Goal: Communication & Community: Answer question/provide support

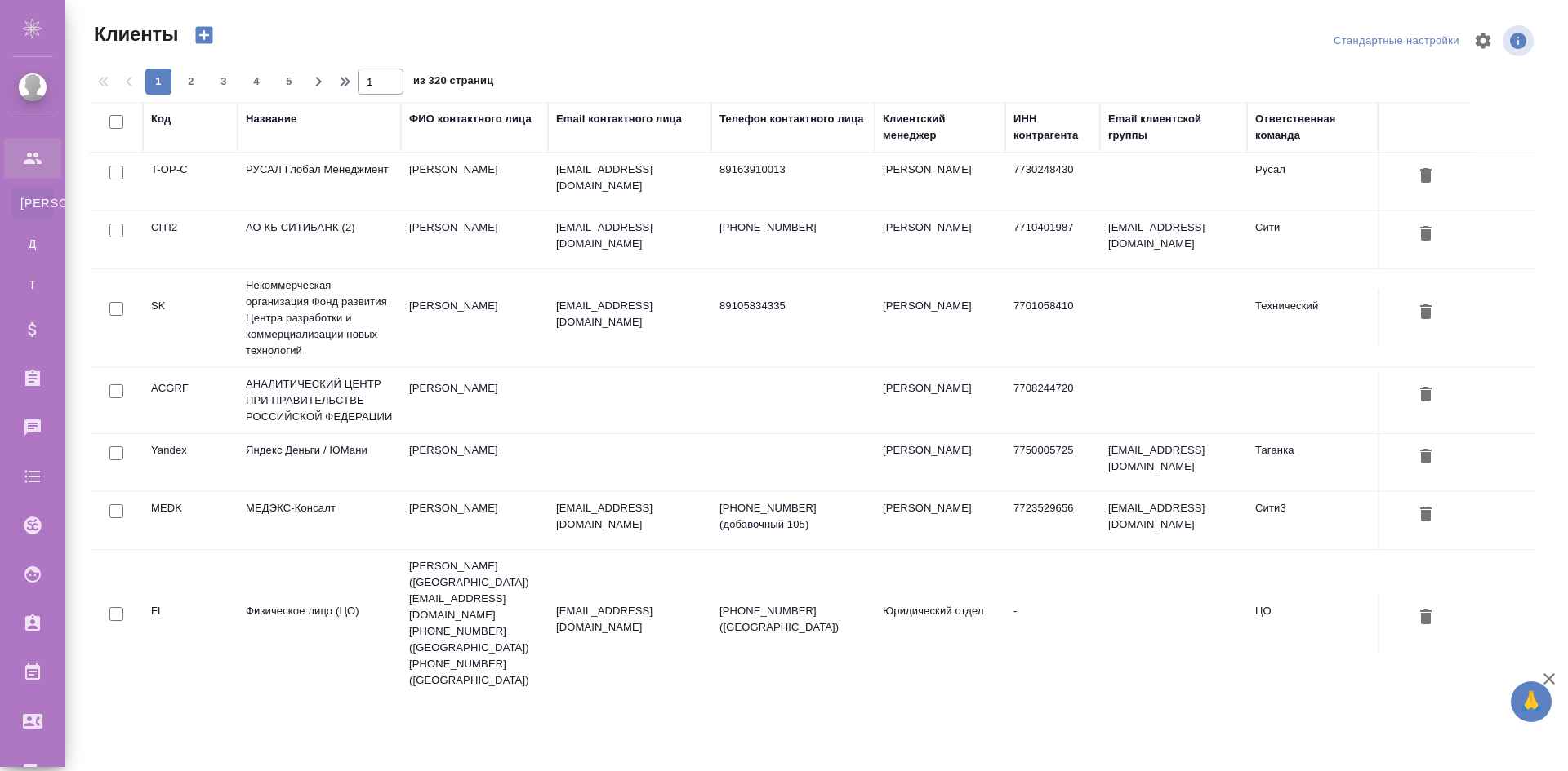
select select "RU"
click at [32, 420] on div "Чаты" at bounding box center [12, 428] width 41 height 24
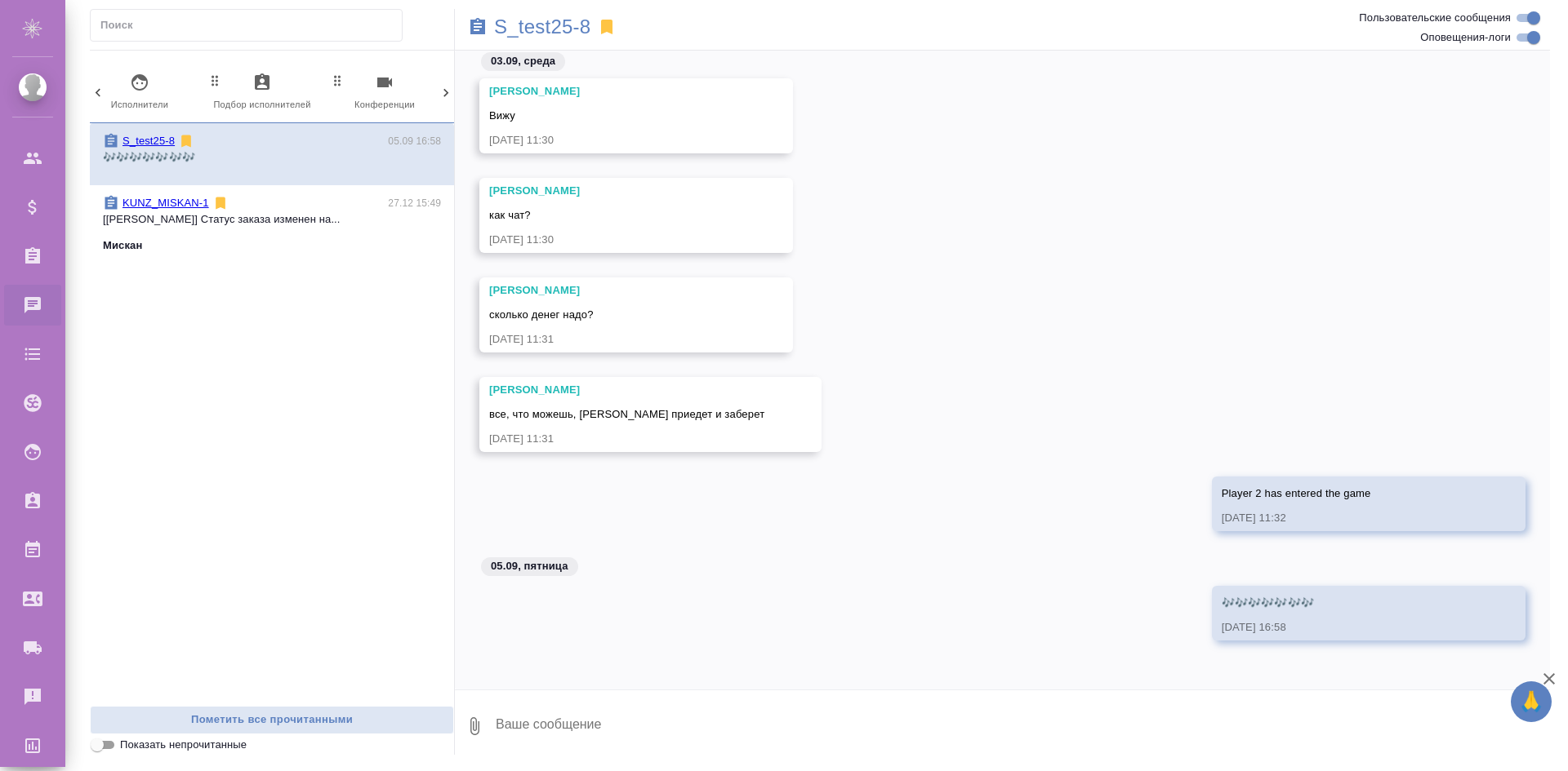
scroll to position [0, 771]
click at [382, 91] on icon "button" at bounding box center [376, 82] width 19 height 19
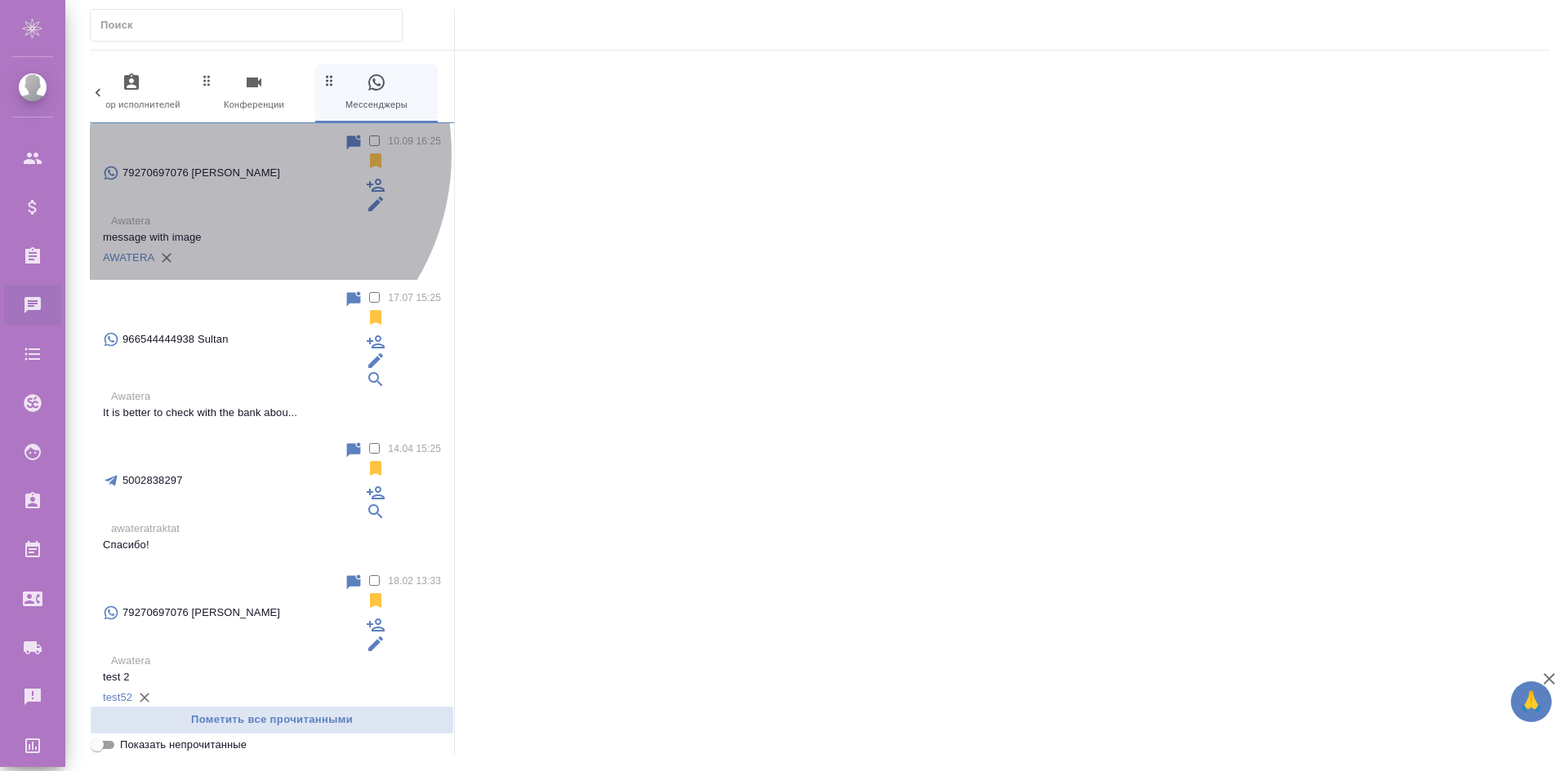
click at [206, 213] on p "Awatera" at bounding box center [276, 222] width 330 height 17
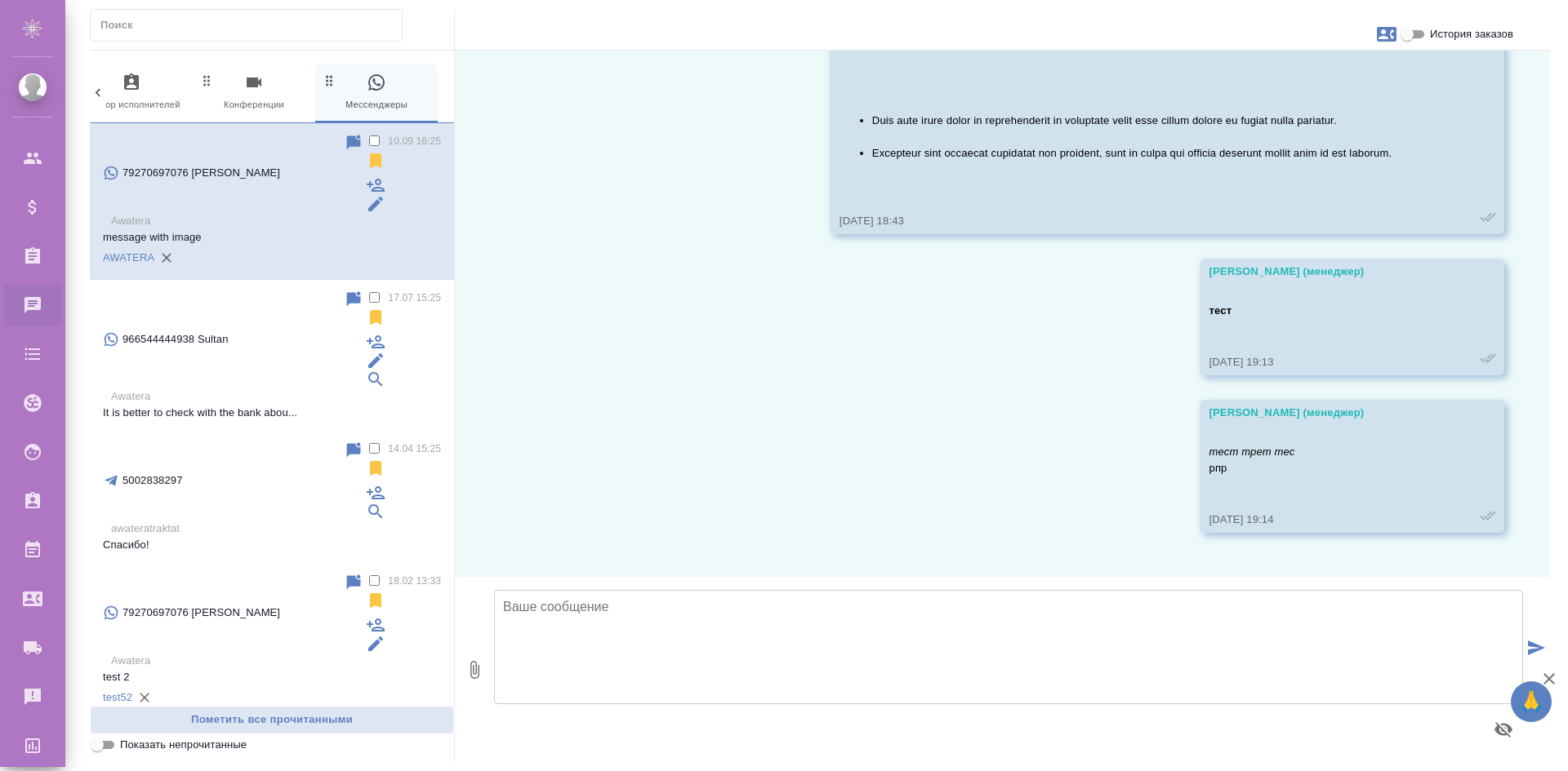
scroll to position [1655, 0]
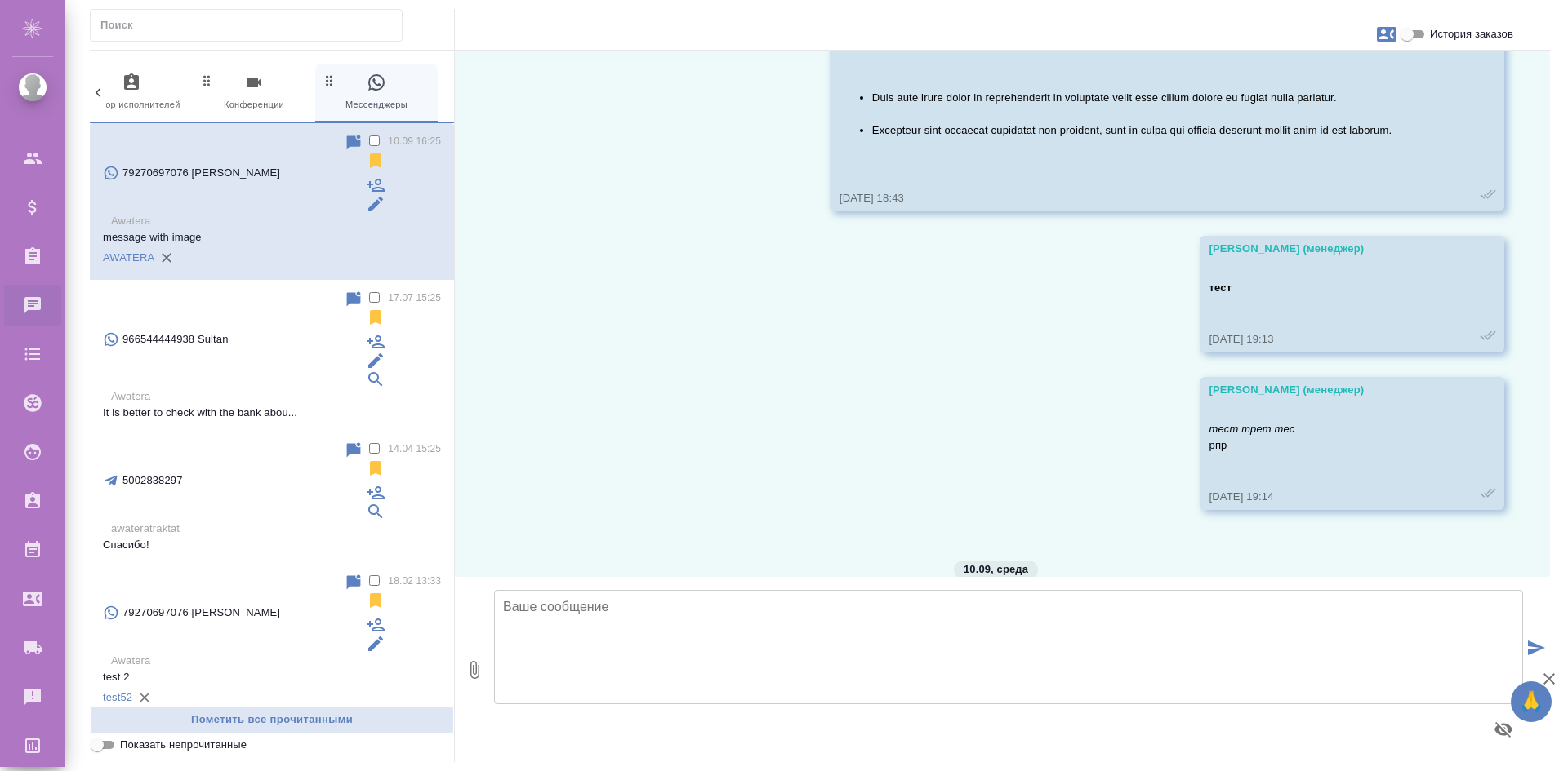
click at [1139, 610] on textarea at bounding box center [1008, 647] width 1030 height 114
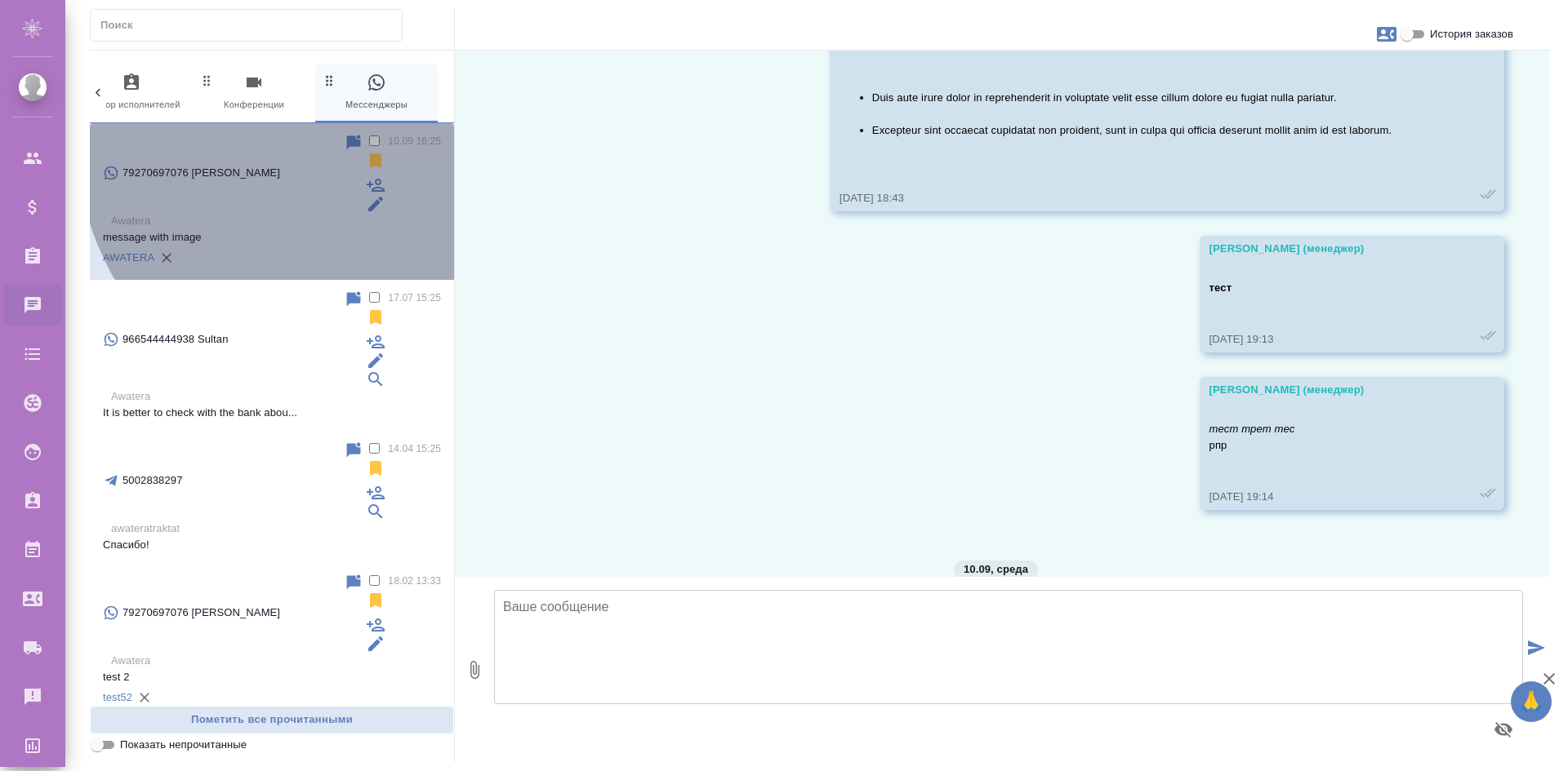
click at [382, 139] on label at bounding box center [382, 142] width 0 height 12
click at [369, 139] on input "checkbox" at bounding box center [374, 140] width 10 height 10
click at [382, 139] on label at bounding box center [382, 142] width 0 height 12
click at [369, 139] on input "checkbox" at bounding box center [374, 140] width 10 height 10
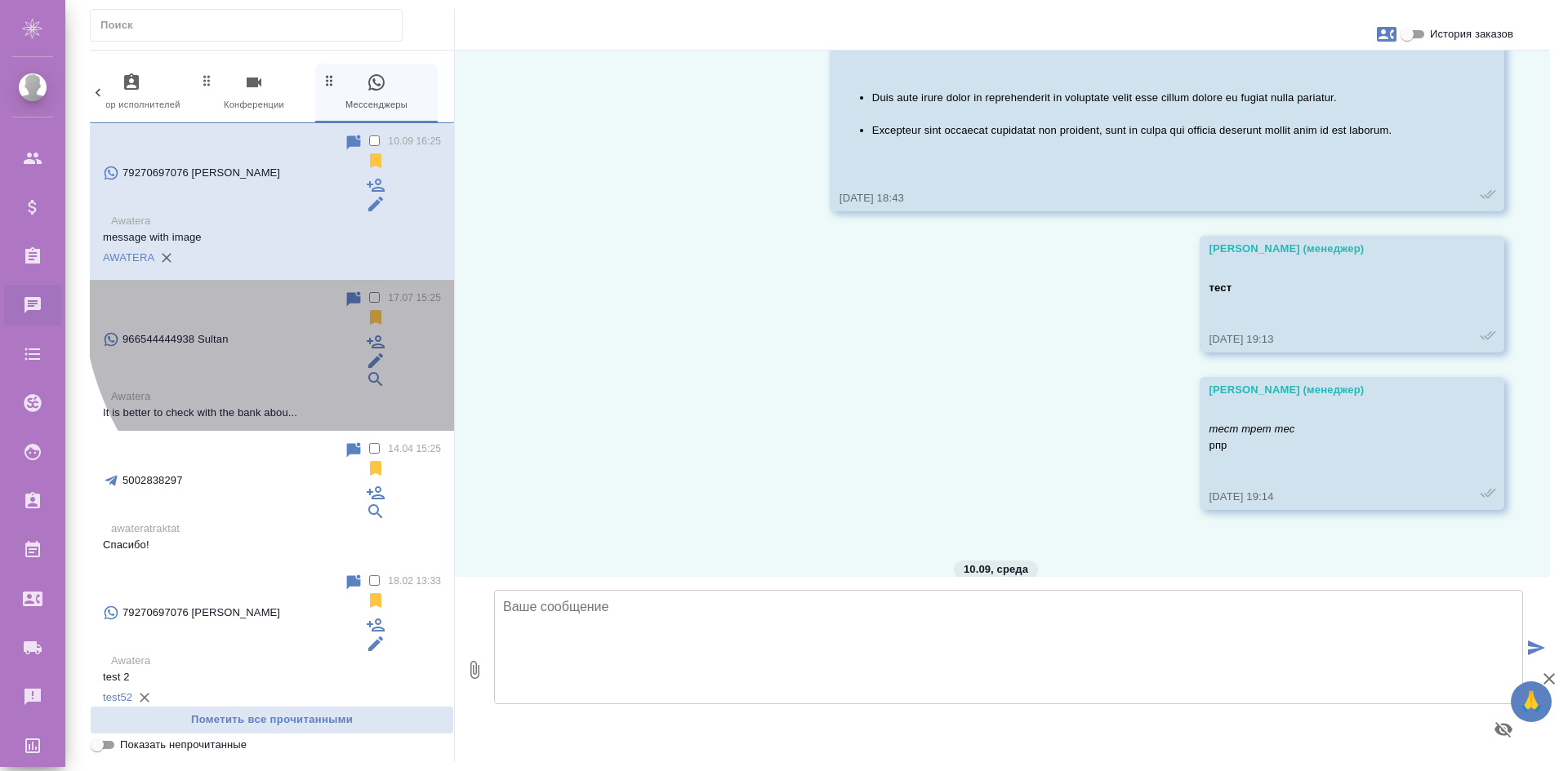
click at [382, 293] on label at bounding box center [382, 299] width 0 height 12
click at [369, 292] on input "checkbox" at bounding box center [374, 297] width 10 height 10
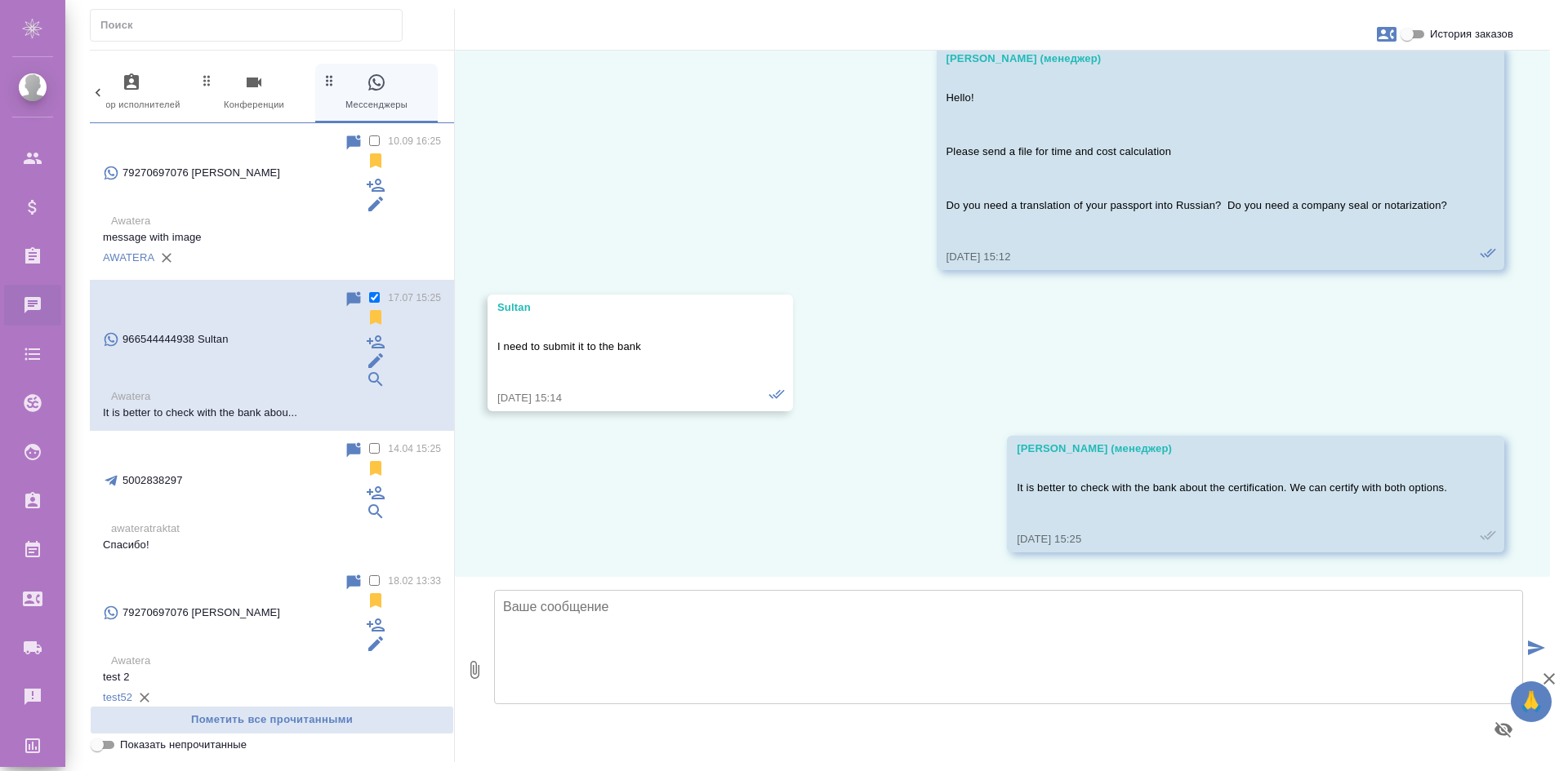
scroll to position [267, 0]
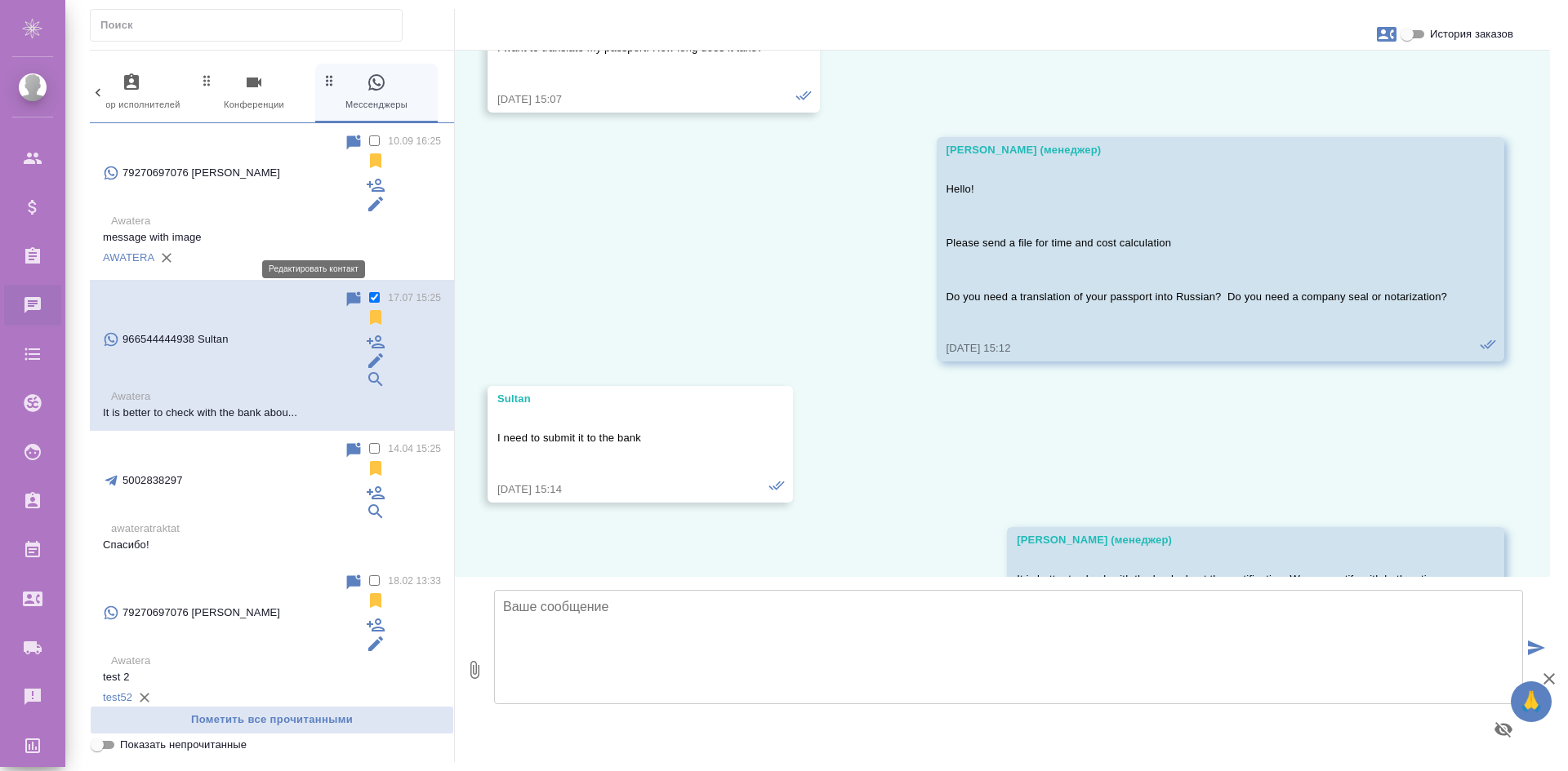
click at [369, 353] on icon at bounding box center [376, 361] width 15 height 15
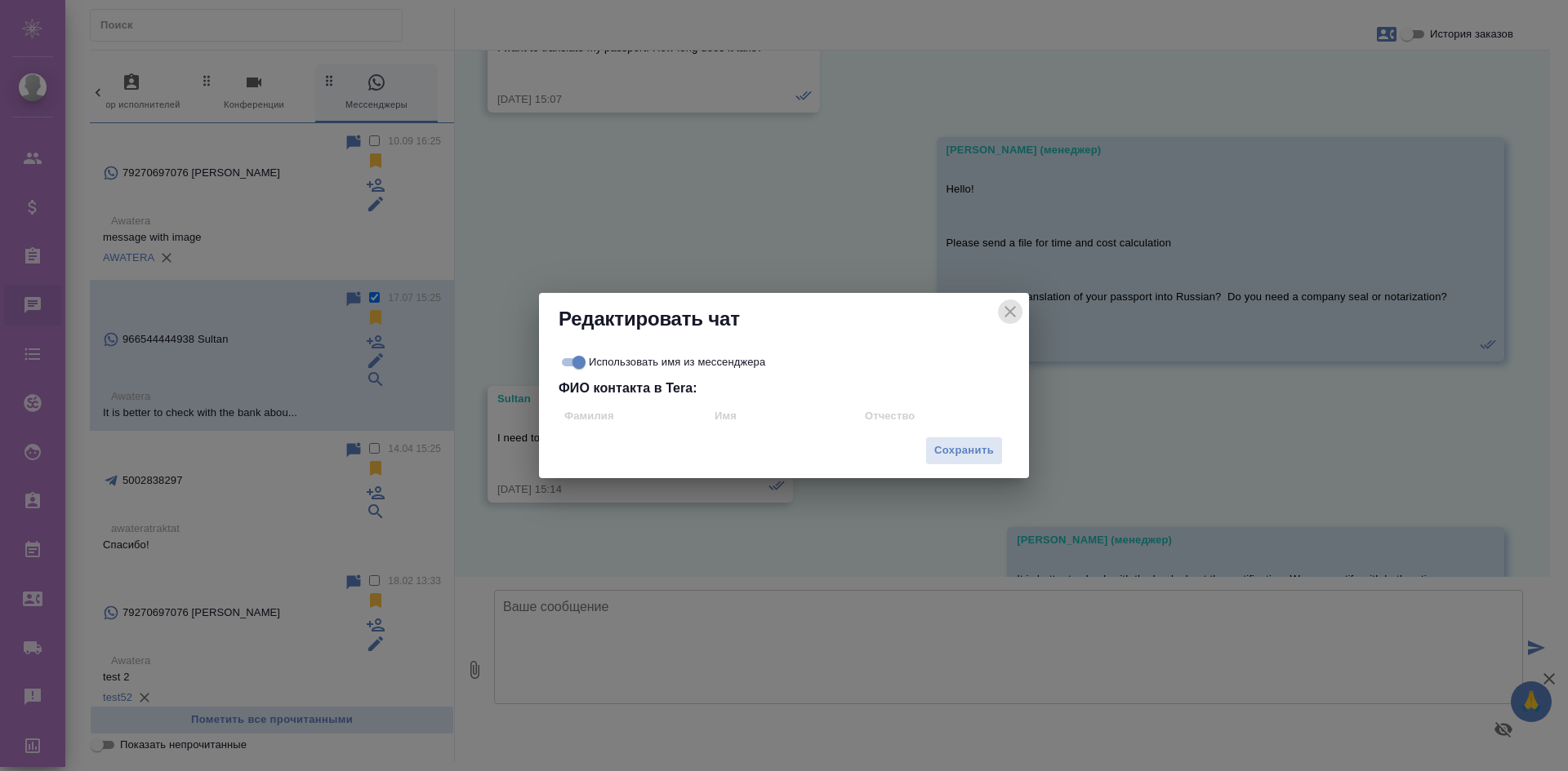
click at [1011, 314] on icon "close" at bounding box center [1010, 312] width 19 height 19
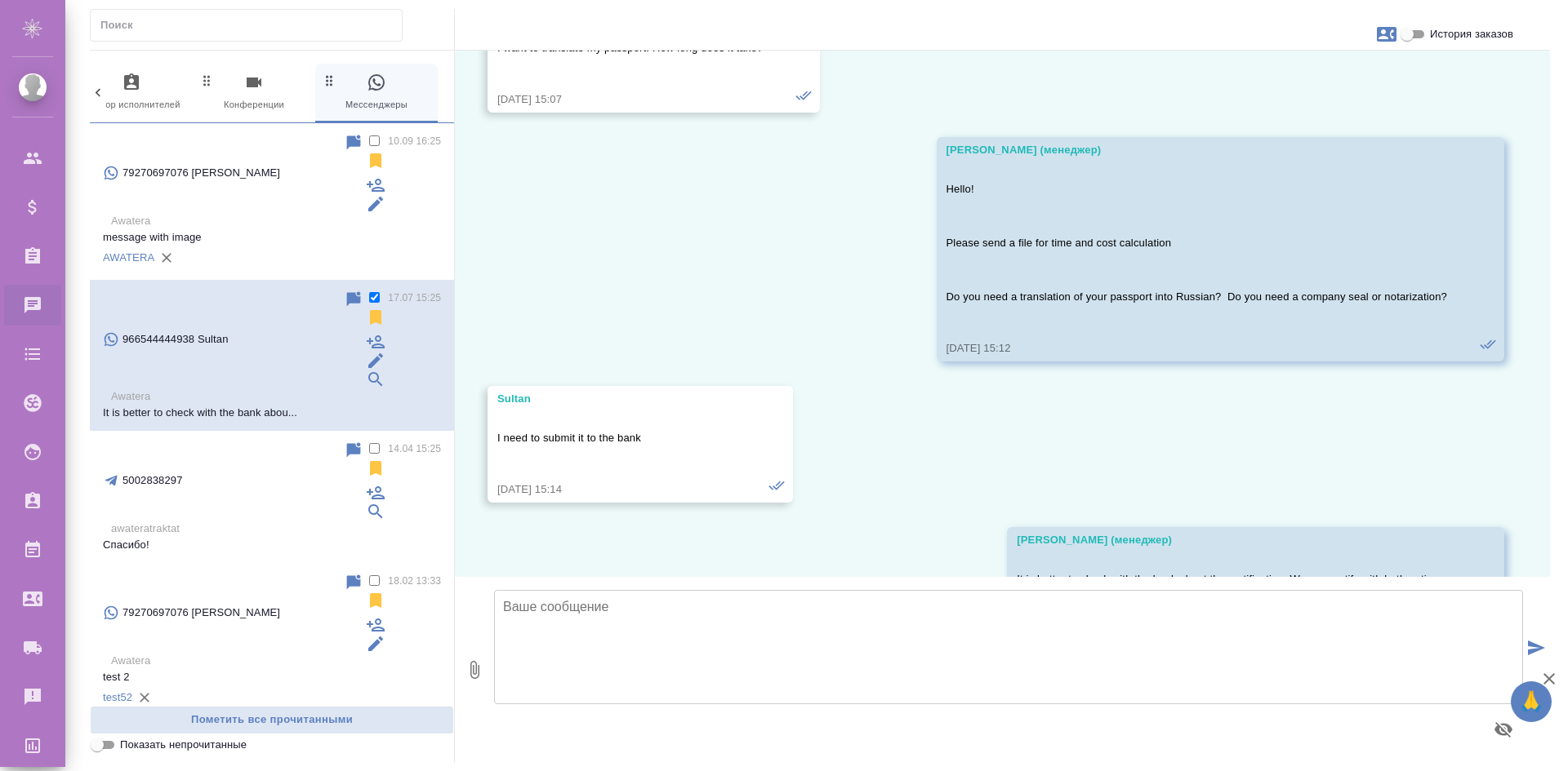
scroll to position [18, 0]
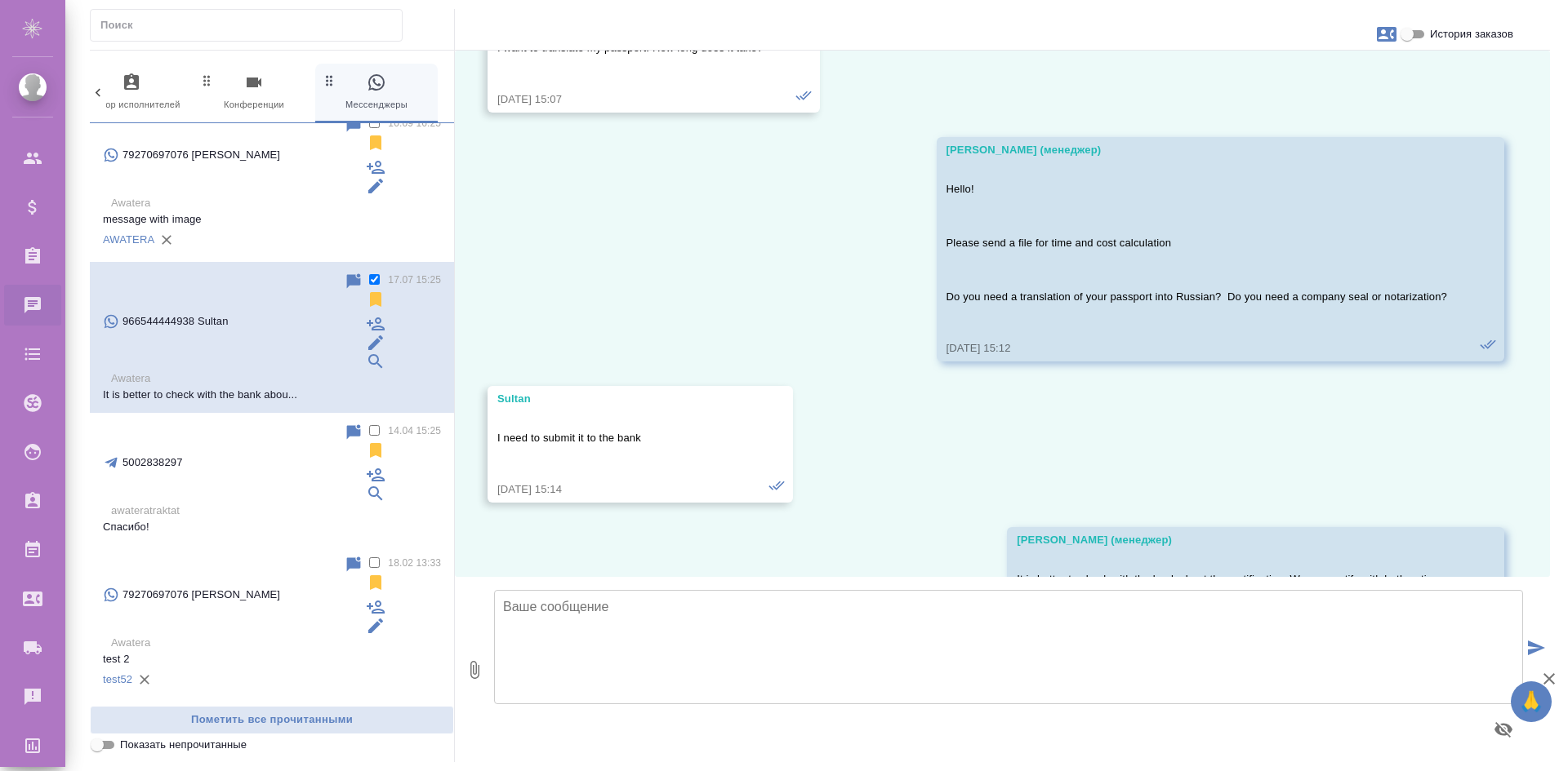
click at [382, 276] on label at bounding box center [382, 281] width 0 height 12
click at [369, 275] on input "checkbox" at bounding box center [374, 279] width 10 height 10
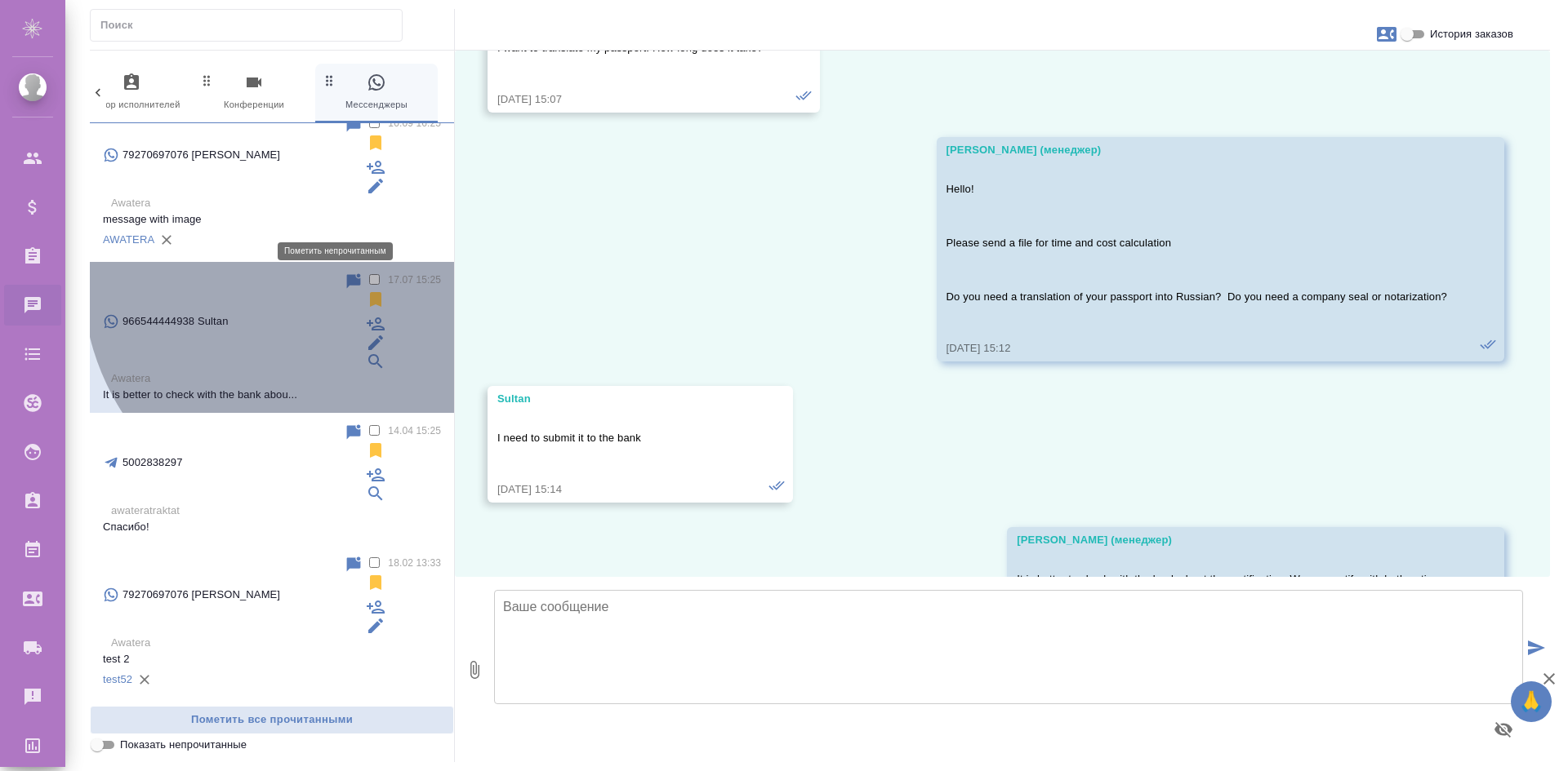
click at [347, 274] on icon at bounding box center [354, 281] width 14 height 15
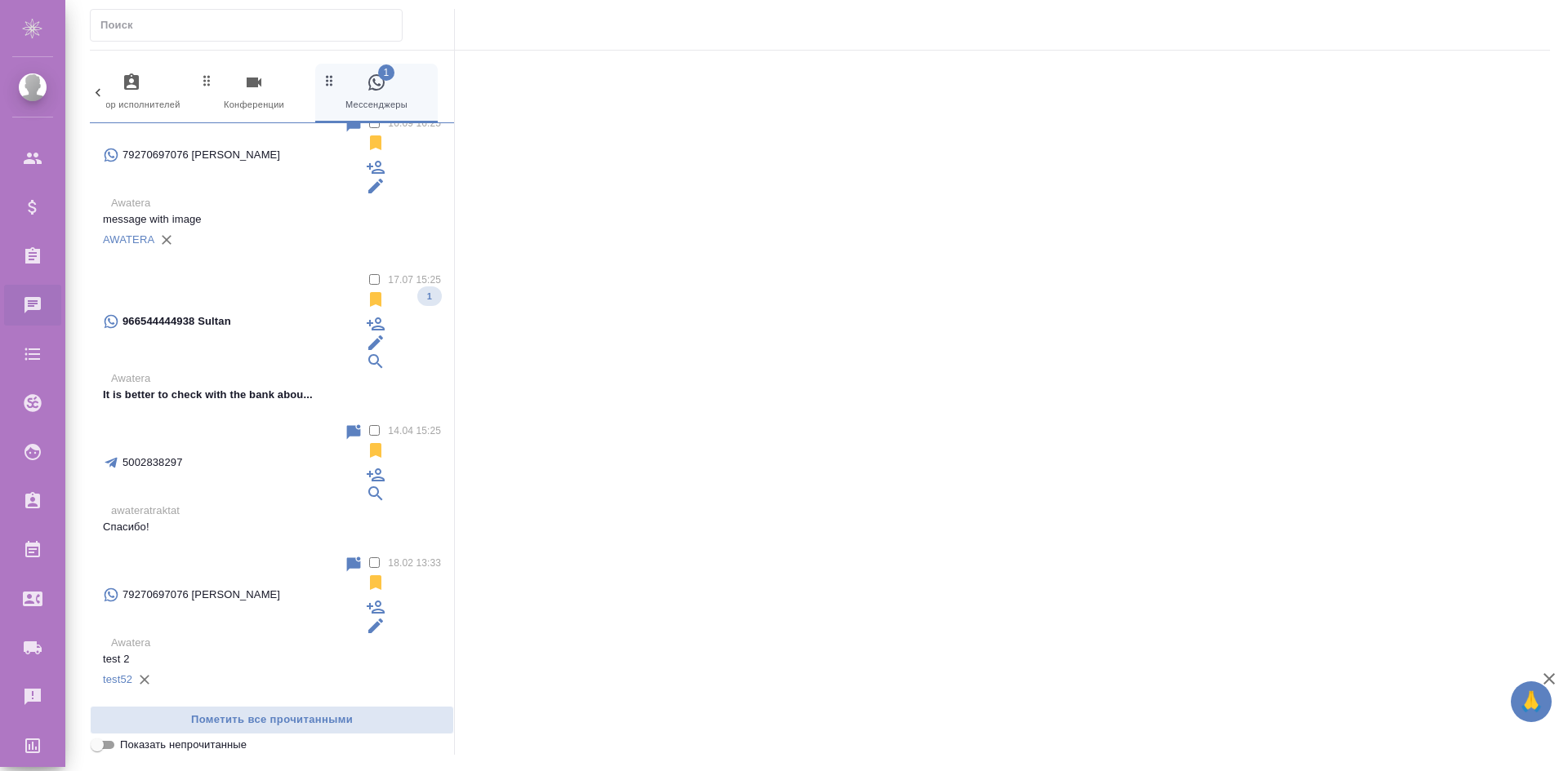
click at [321, 387] on p "It is better to check with the bank abou..." at bounding box center [272, 395] width 338 height 17
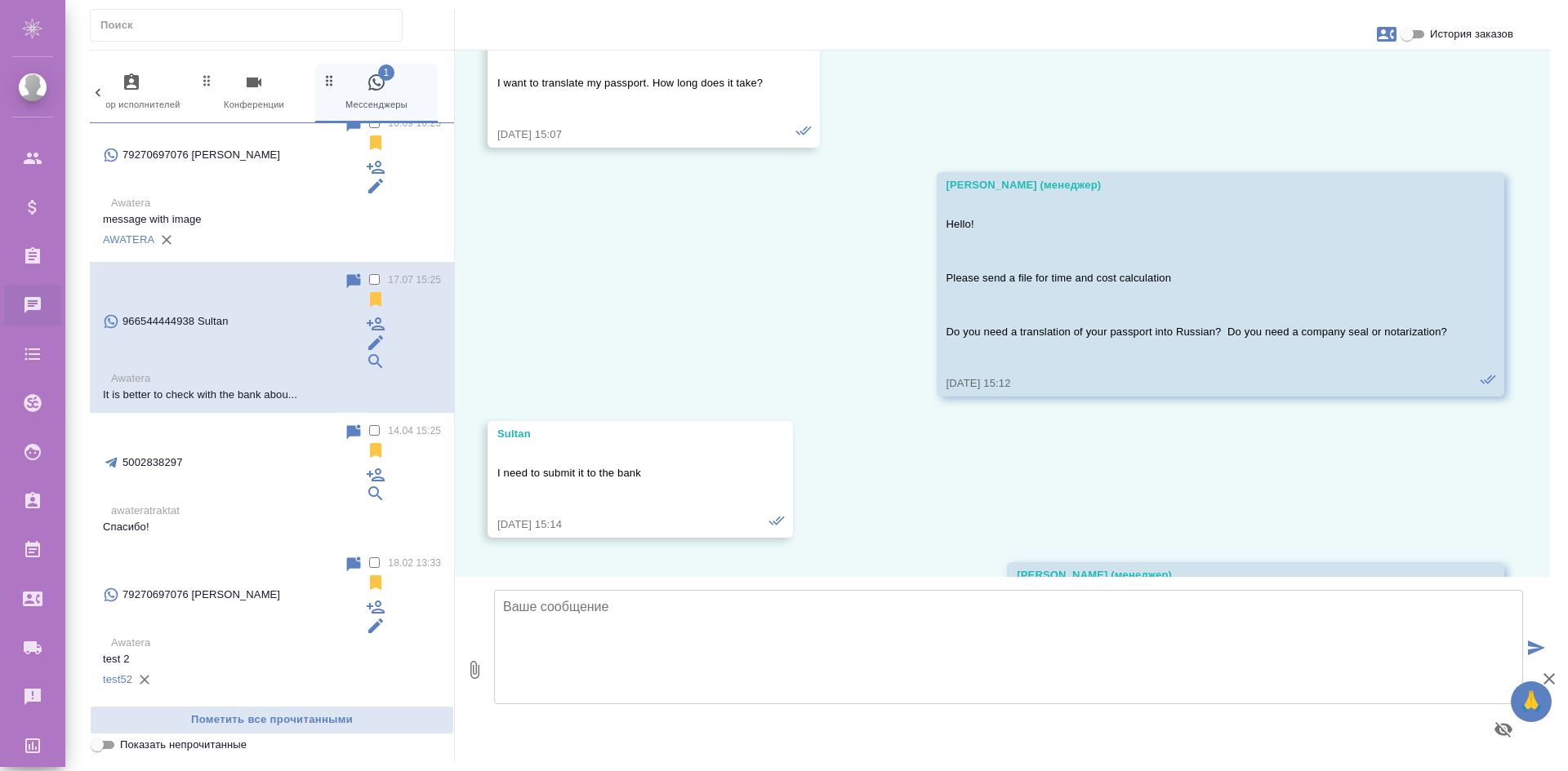
scroll to position [267, 0]
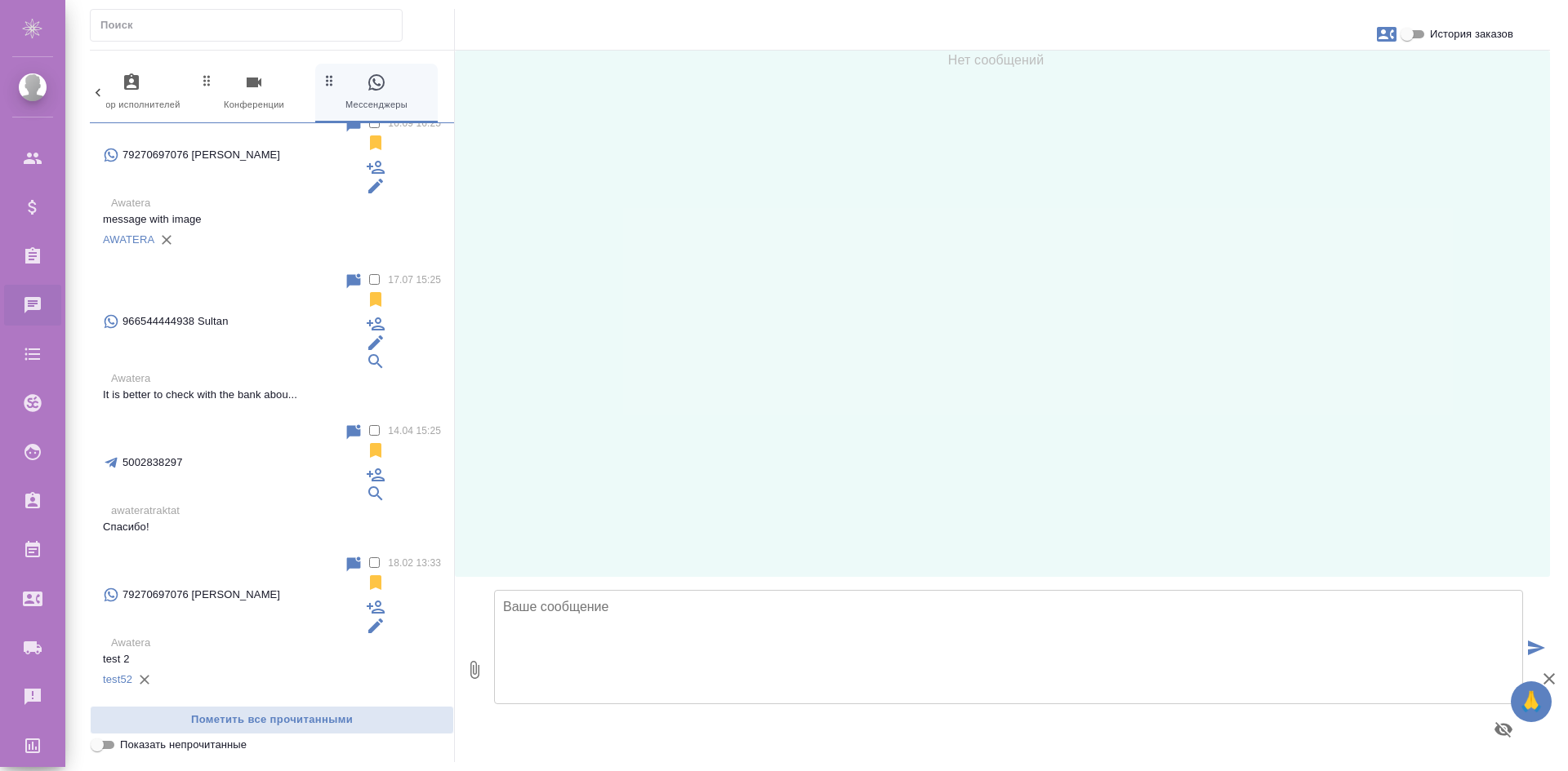
scroll to position [0, 0]
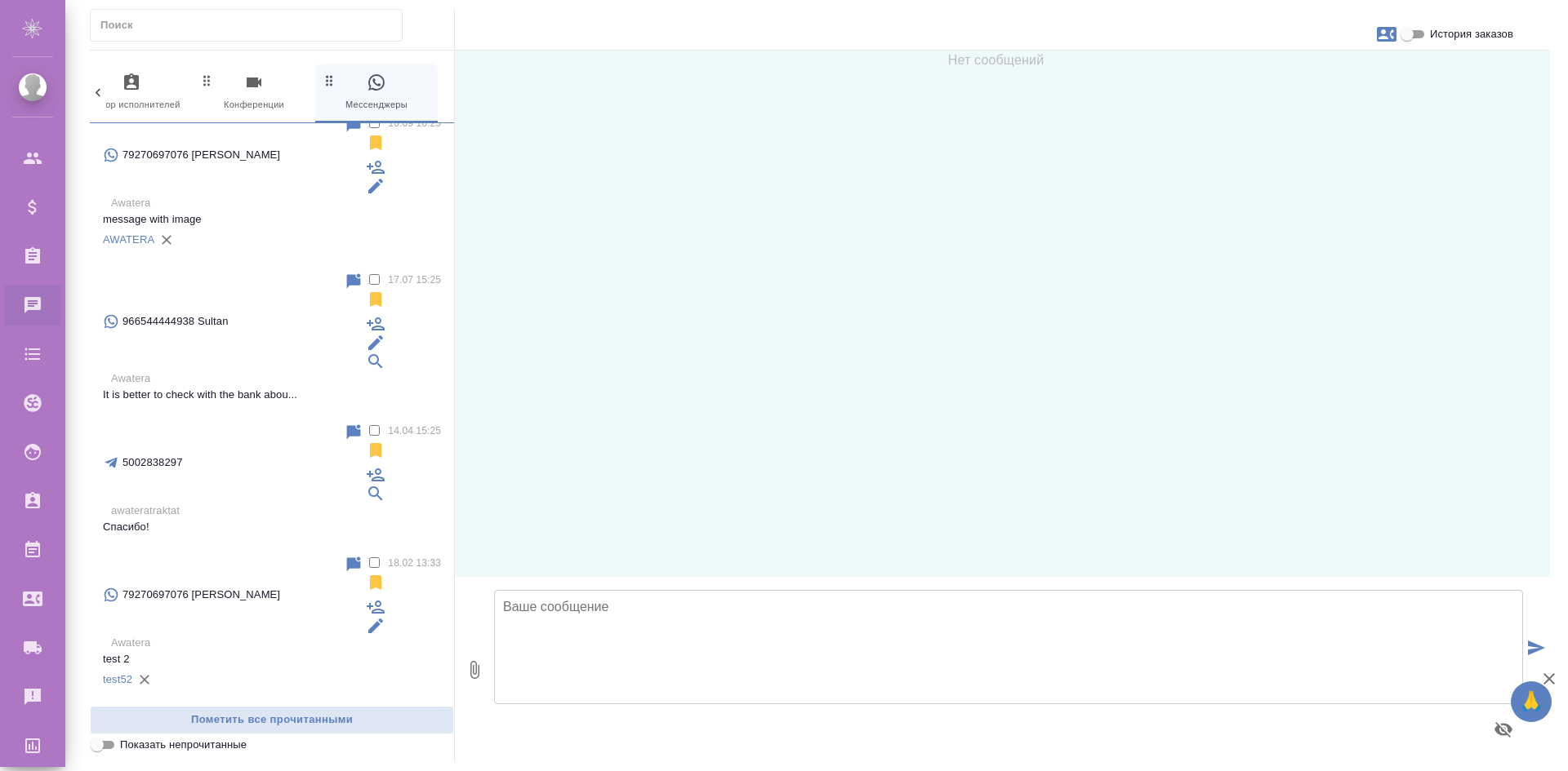
click at [271, 718] on span "Пометить все прочитанными" at bounding box center [271, 720] width 346 height 19
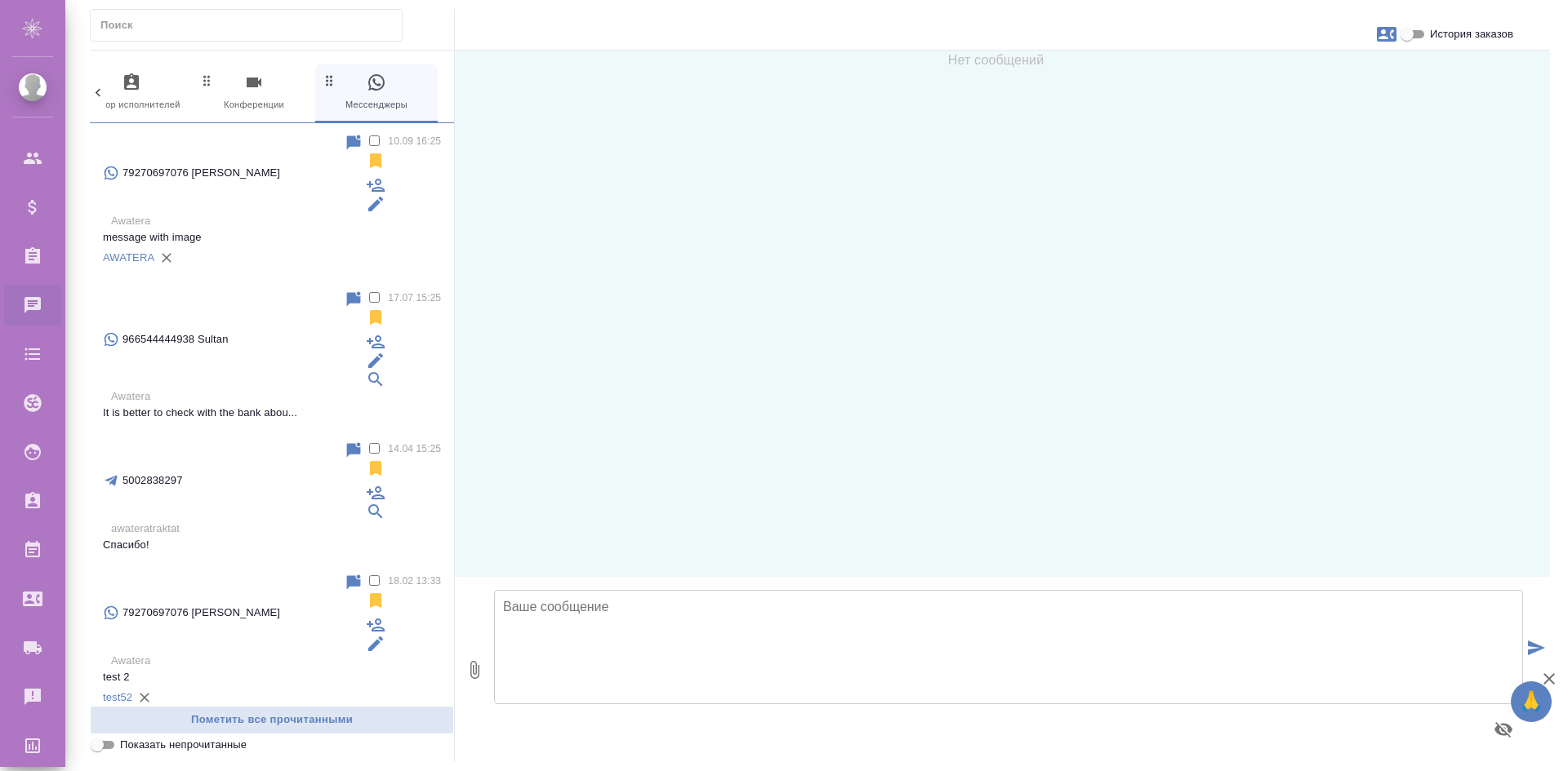
click at [288, 229] on p "message with image" at bounding box center [272, 238] width 338 height 17
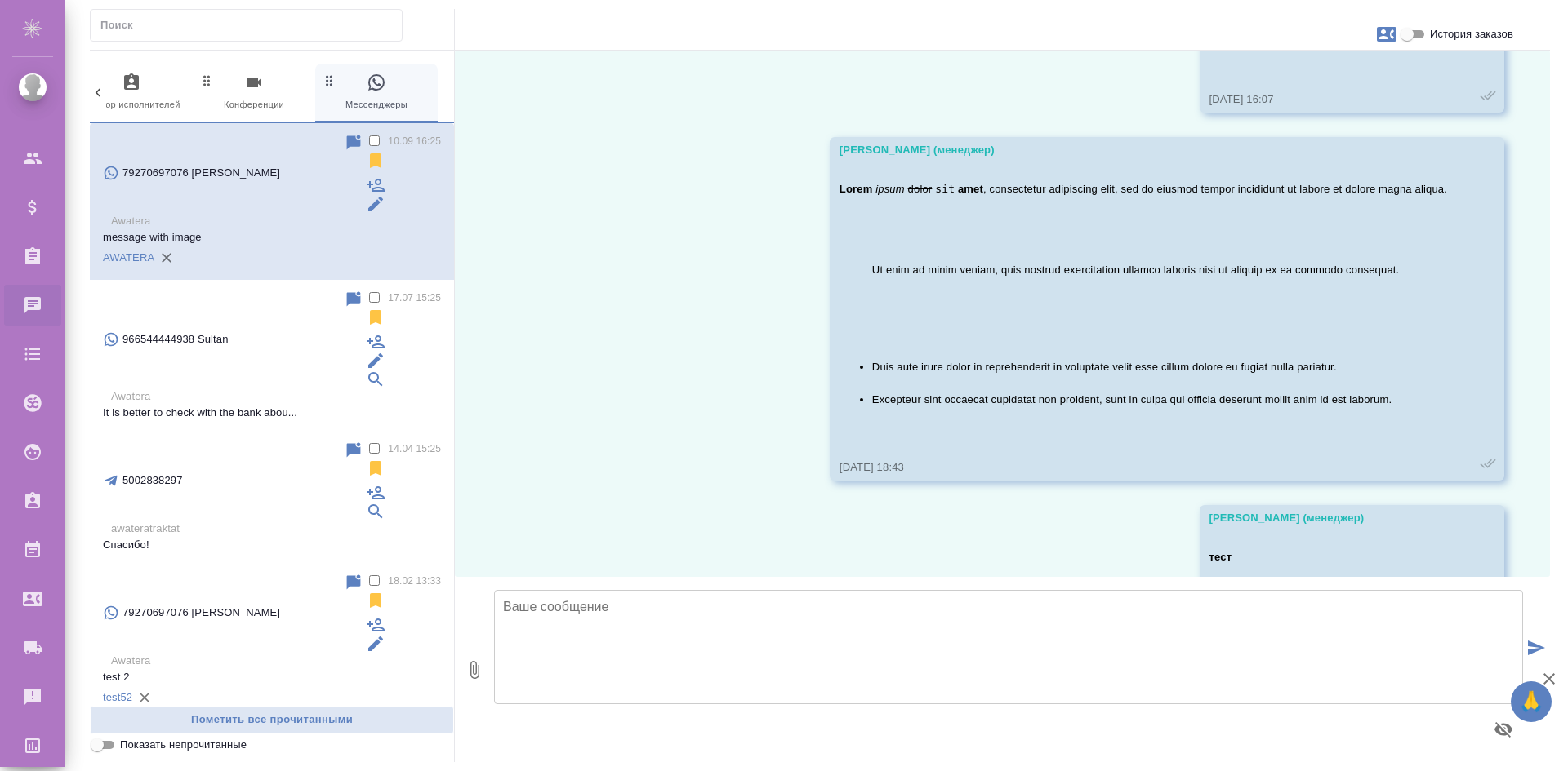
scroll to position [1329, 0]
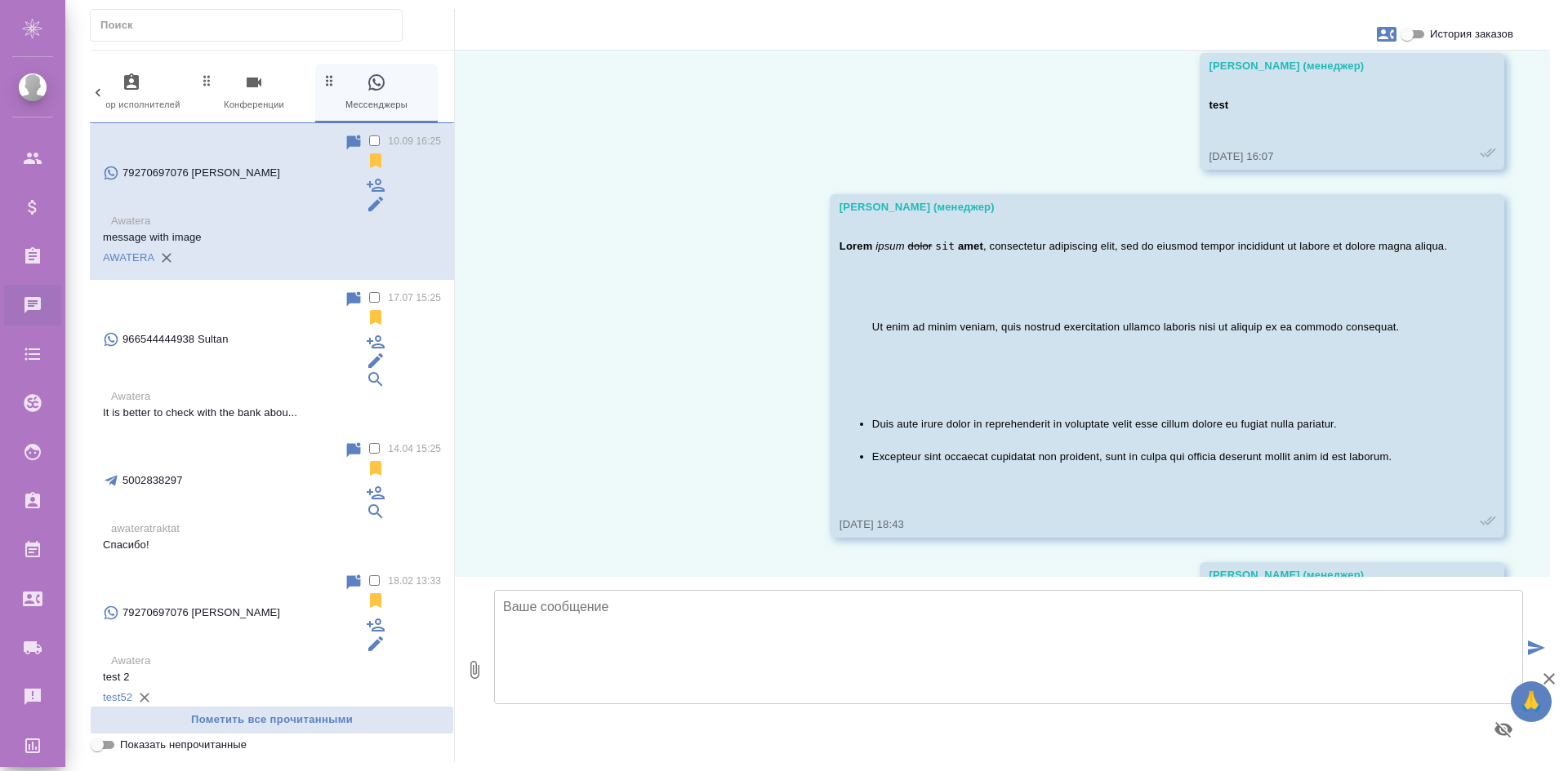
drag, startPoint x: 949, startPoint y: 475, endPoint x: 732, endPoint y: 479, distance: 217.0
click at [732, 479] on div "22.07, вторник Semenets Irina (менеджер) test 22.07.25, 15:55 Semenets Irina (м…" at bounding box center [1003, 315] width 1095 height 527
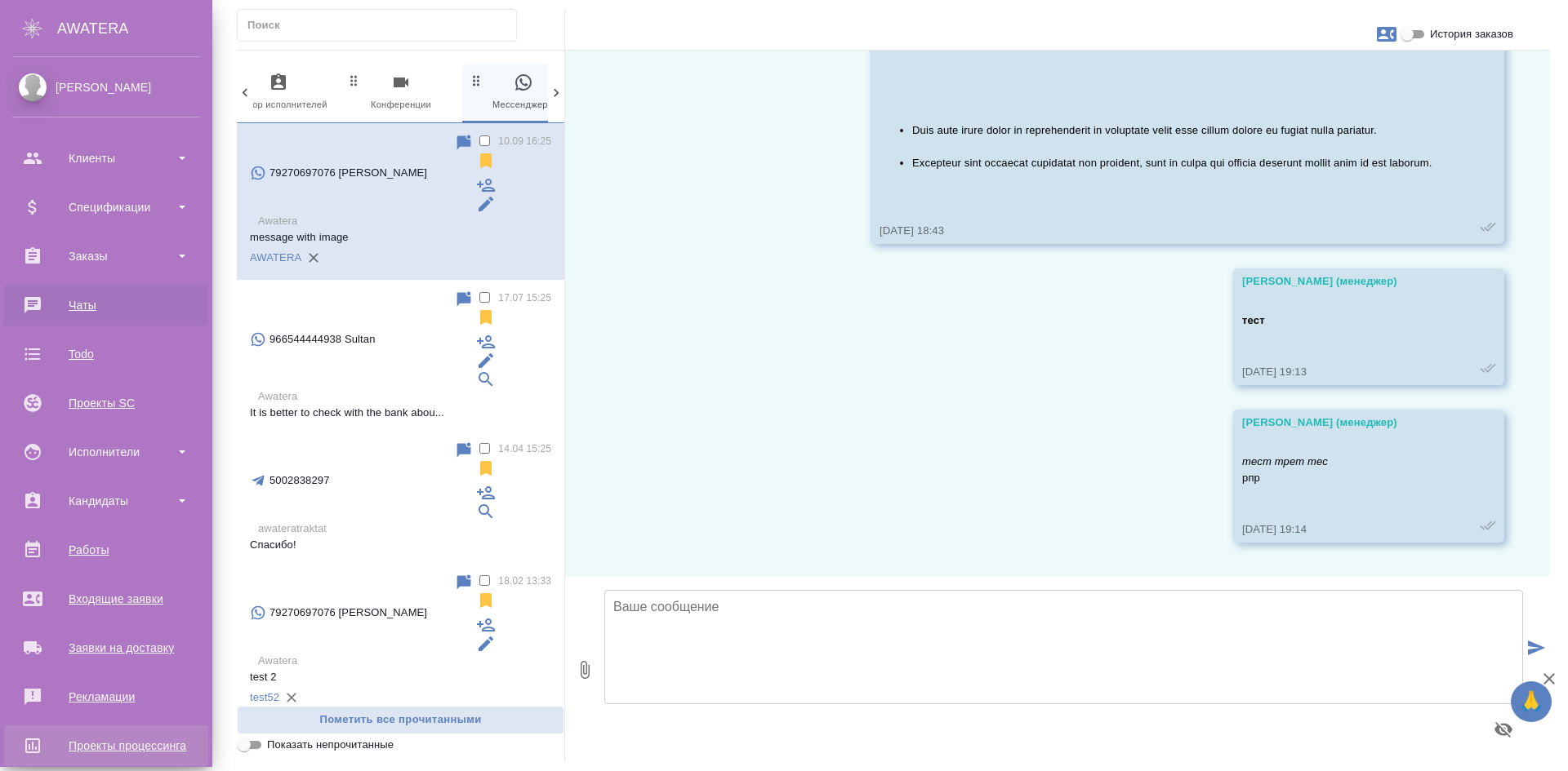
scroll to position [163, 0]
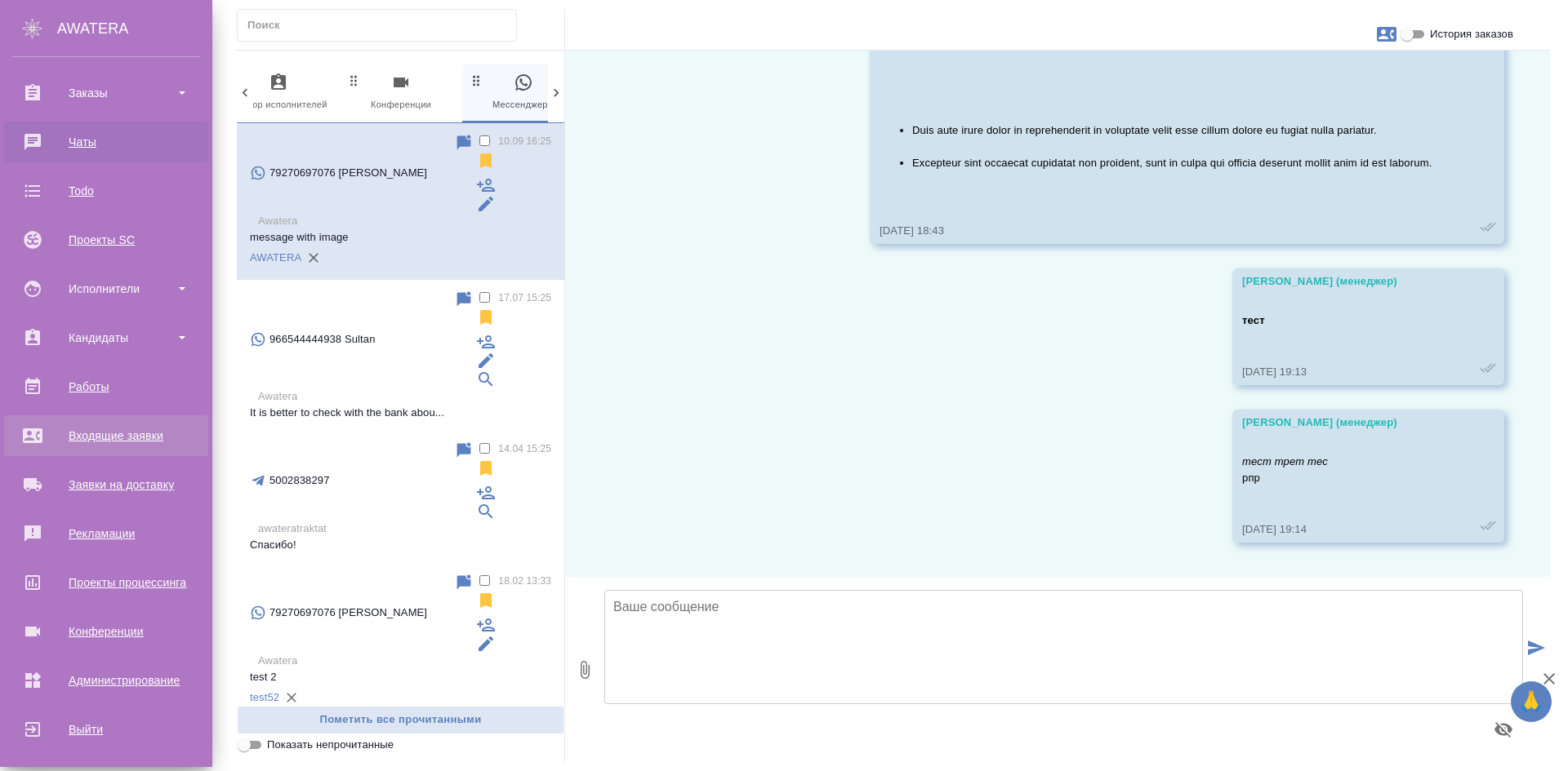
click at [119, 432] on div "Входящие заявки" at bounding box center [106, 436] width 188 height 24
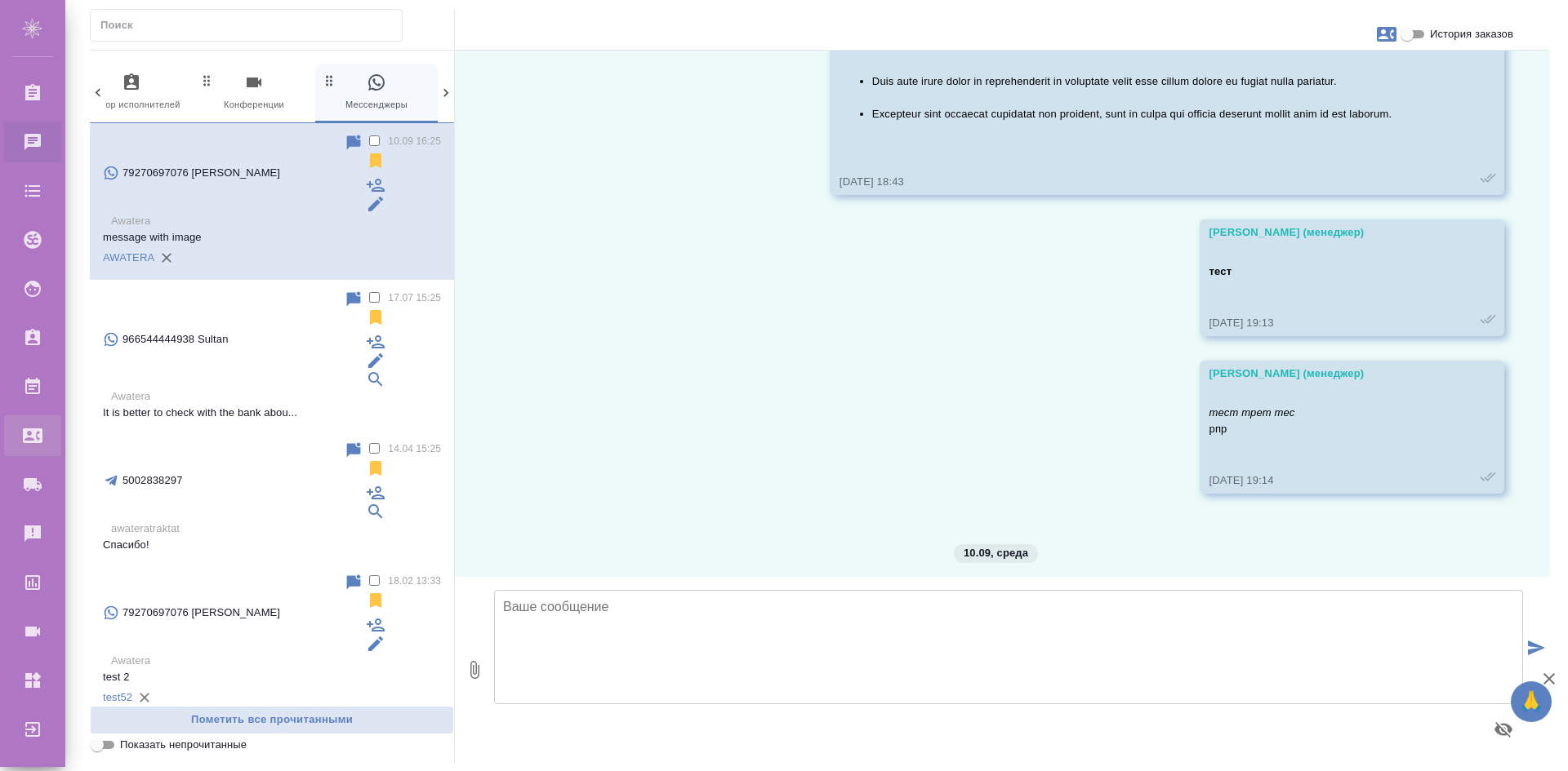
scroll to position [1655, 0]
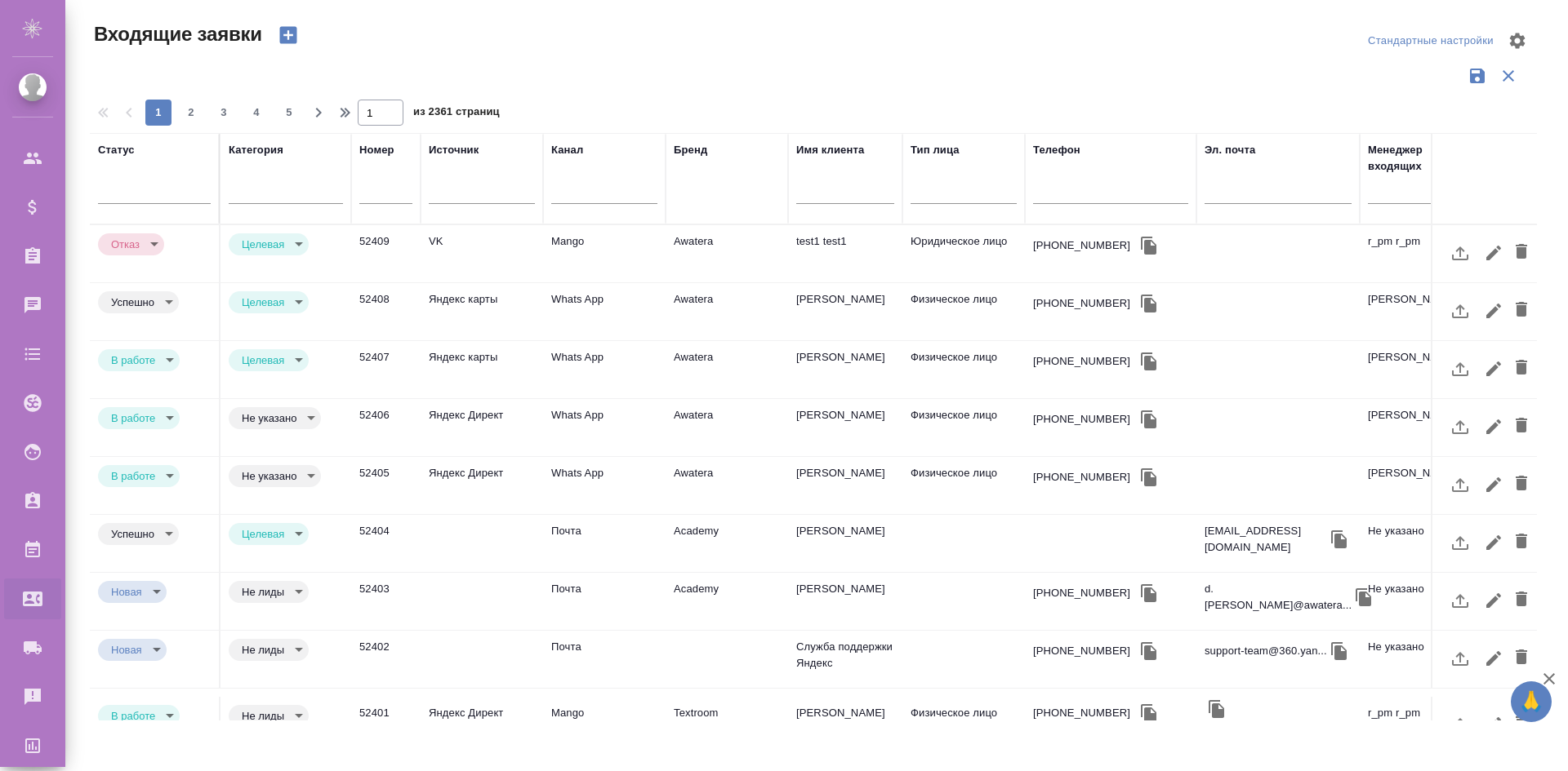
select select "RU"
